Goal: Navigation & Orientation: Find specific page/section

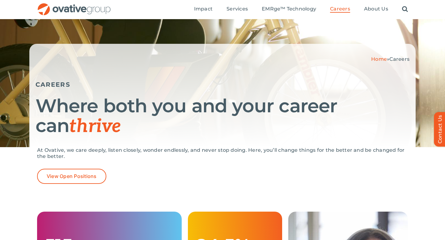
scroll to position [16, 0]
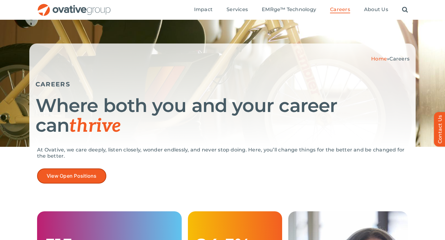
click at [78, 173] on span "View Open Positions" at bounding box center [72, 176] width 50 height 6
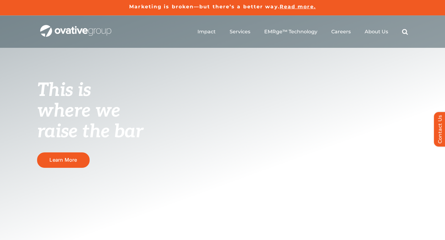
click at [90, 35] on img "OG_Full_horizontal_WHT" at bounding box center [75, 31] width 71 height 12
click at [296, 30] on span "EMRge™ Technology" at bounding box center [290, 31] width 53 height 6
